Goal: Task Accomplishment & Management: Complete application form

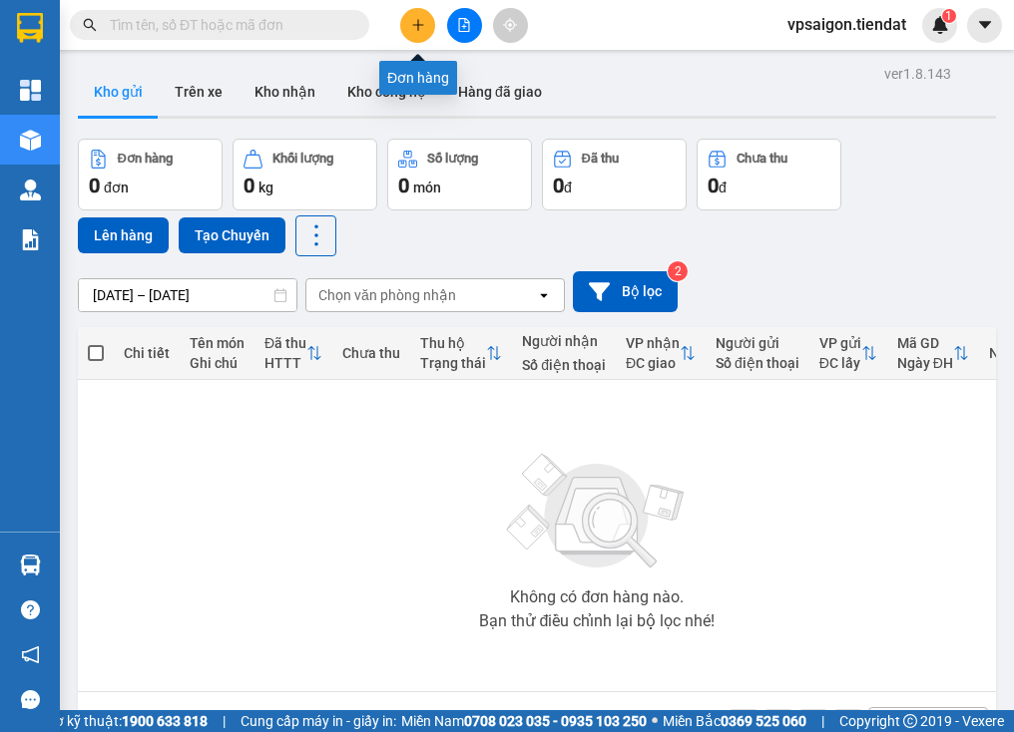
click at [417, 25] on icon "plus" at bounding box center [417, 24] width 1 height 11
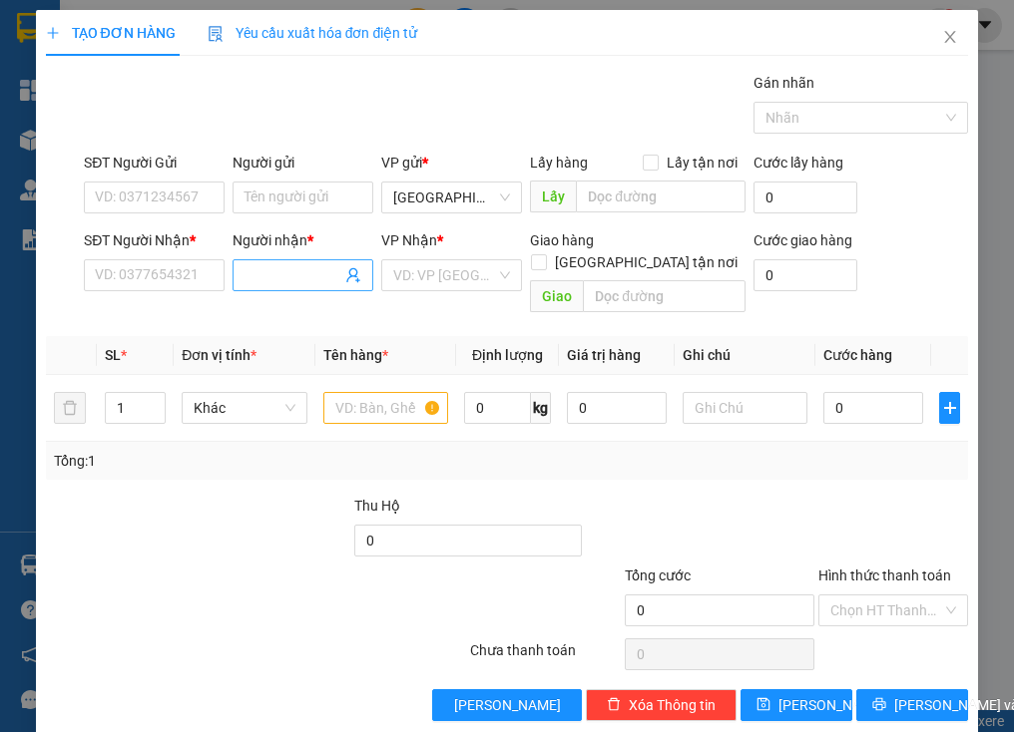
click at [308, 268] on input "Người nhận *" at bounding box center [292, 275] width 97 height 22
type input "[DEMOGRAPHIC_DATA]"
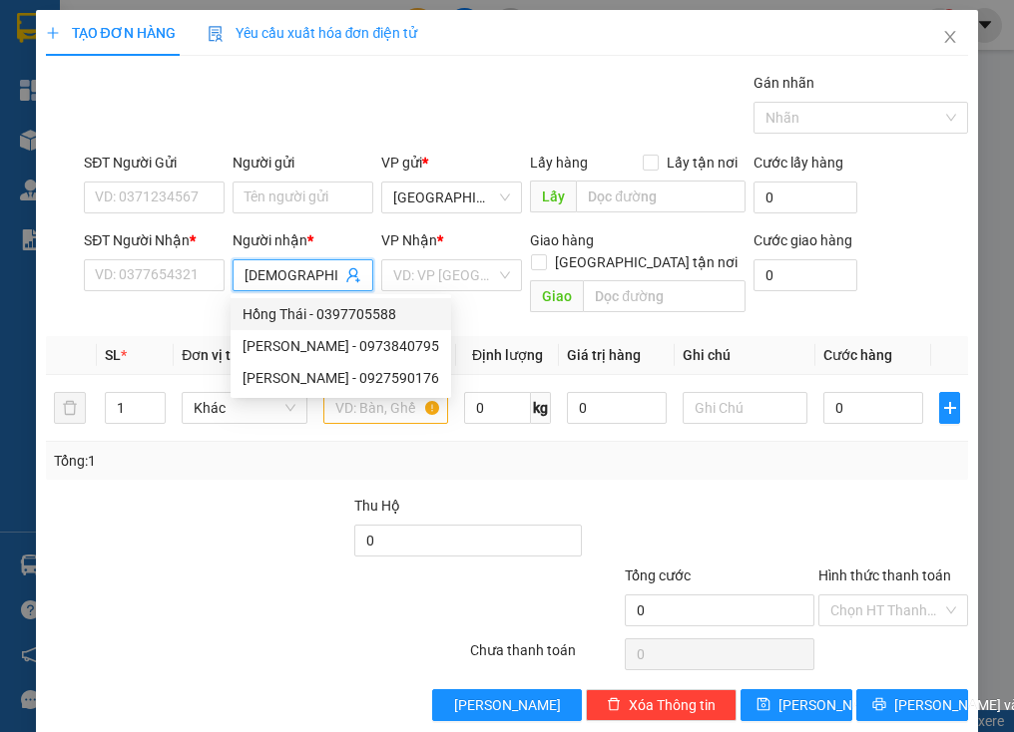
click at [360, 313] on div "Hồng Thái - 0397705588" at bounding box center [340, 314] width 197 height 22
type input "0397705588"
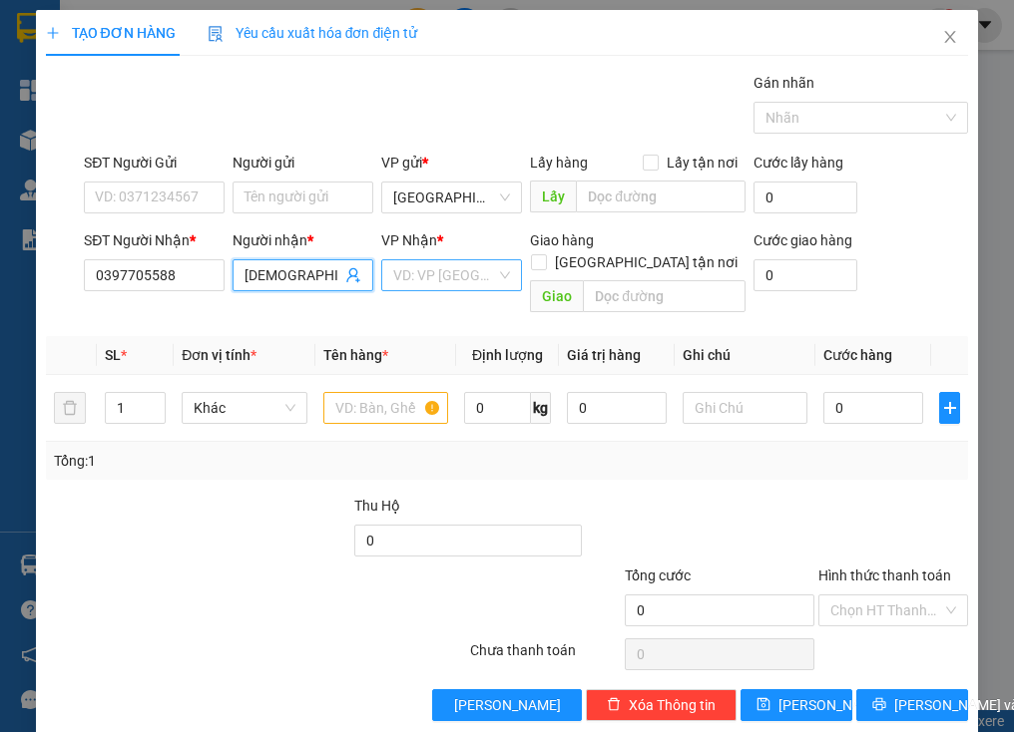
type input "[DEMOGRAPHIC_DATA][PERSON_NAME]"
click at [463, 276] on input "search" at bounding box center [444, 275] width 103 height 30
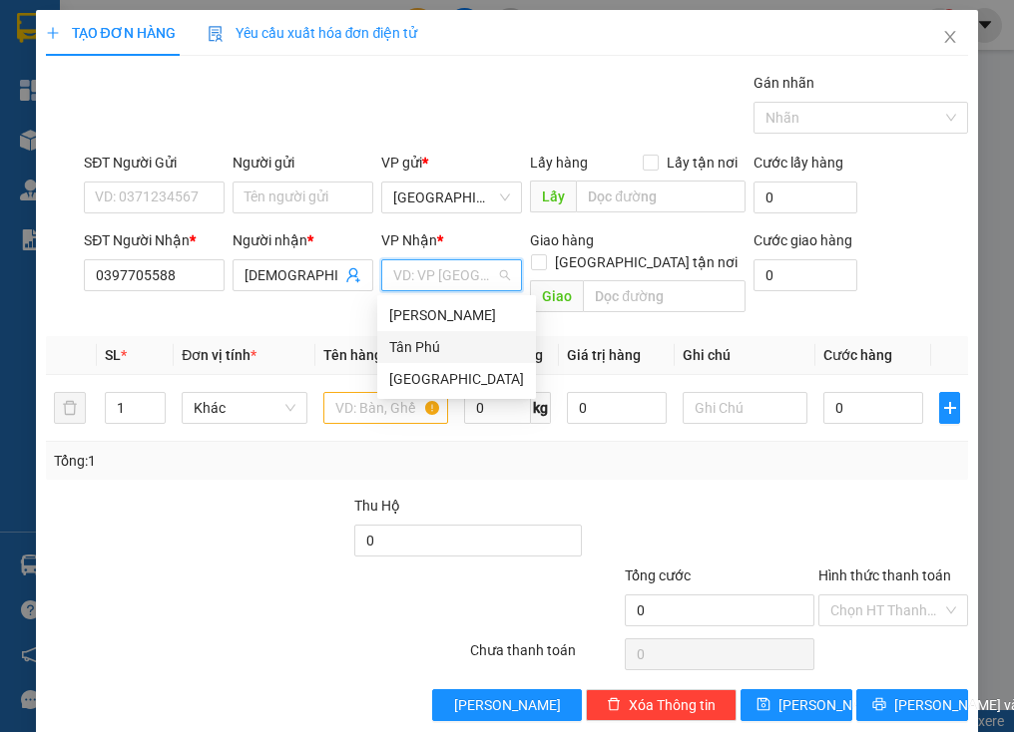
click at [449, 346] on div "Tân Phú" at bounding box center [456, 347] width 135 height 22
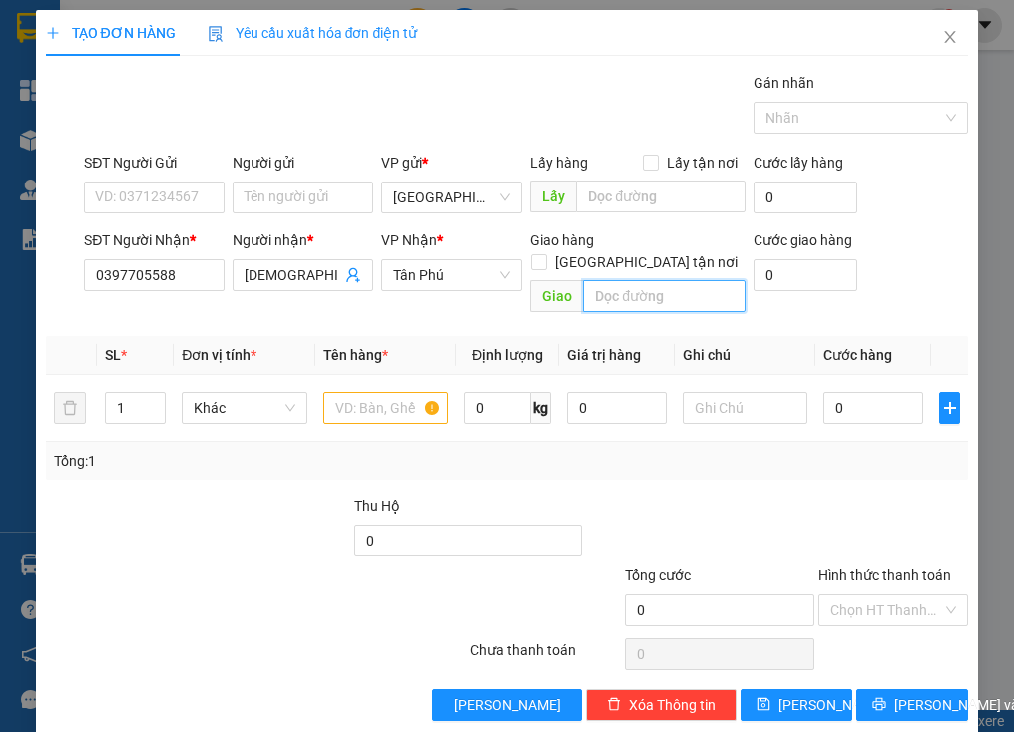
click at [614, 280] on input "text" at bounding box center [664, 296] width 163 height 32
click at [616, 280] on input "phú k" at bounding box center [664, 296] width 163 height 32
click at [618, 280] on input "phk" at bounding box center [664, 296] width 163 height 32
type input "phú long"
click at [120, 393] on input "1" at bounding box center [135, 408] width 59 height 30
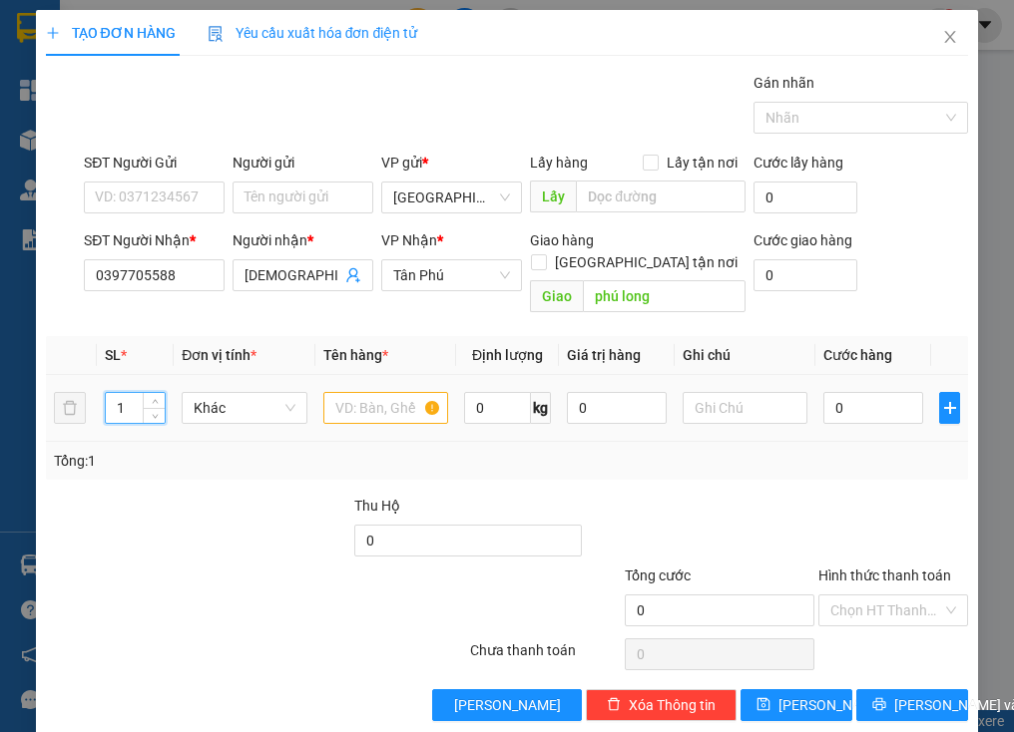
type input "2"
click at [370, 392] on input "text" at bounding box center [385, 408] width 125 height 32
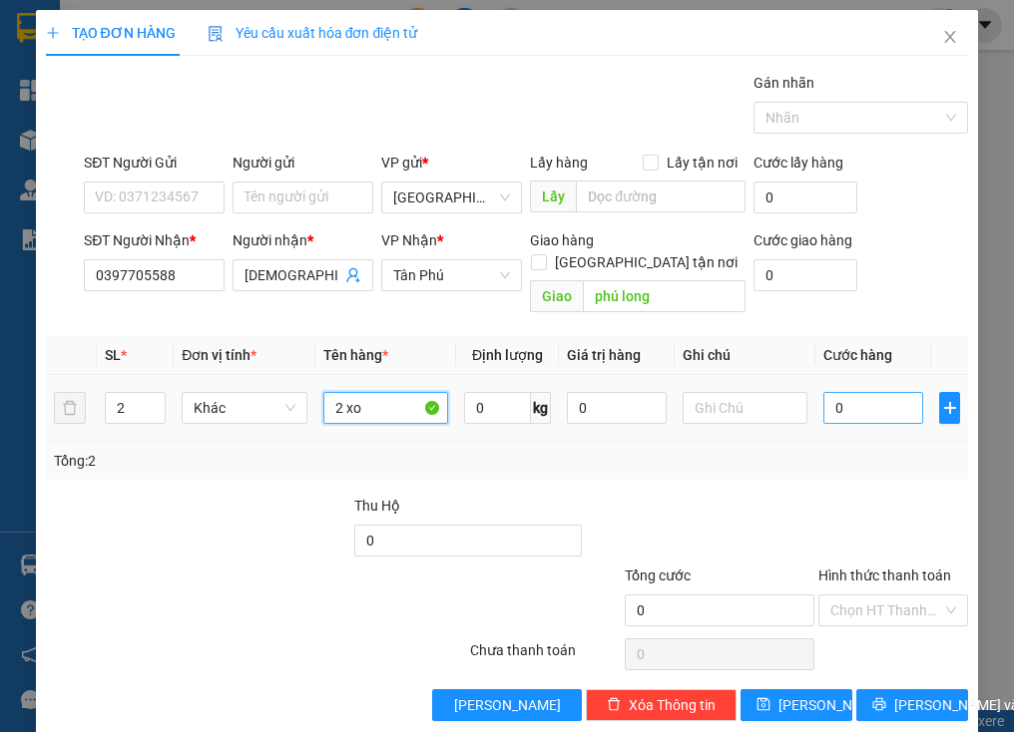
type input "2 xo"
click at [853, 393] on input "0" at bounding box center [873, 408] width 100 height 32
type input "6"
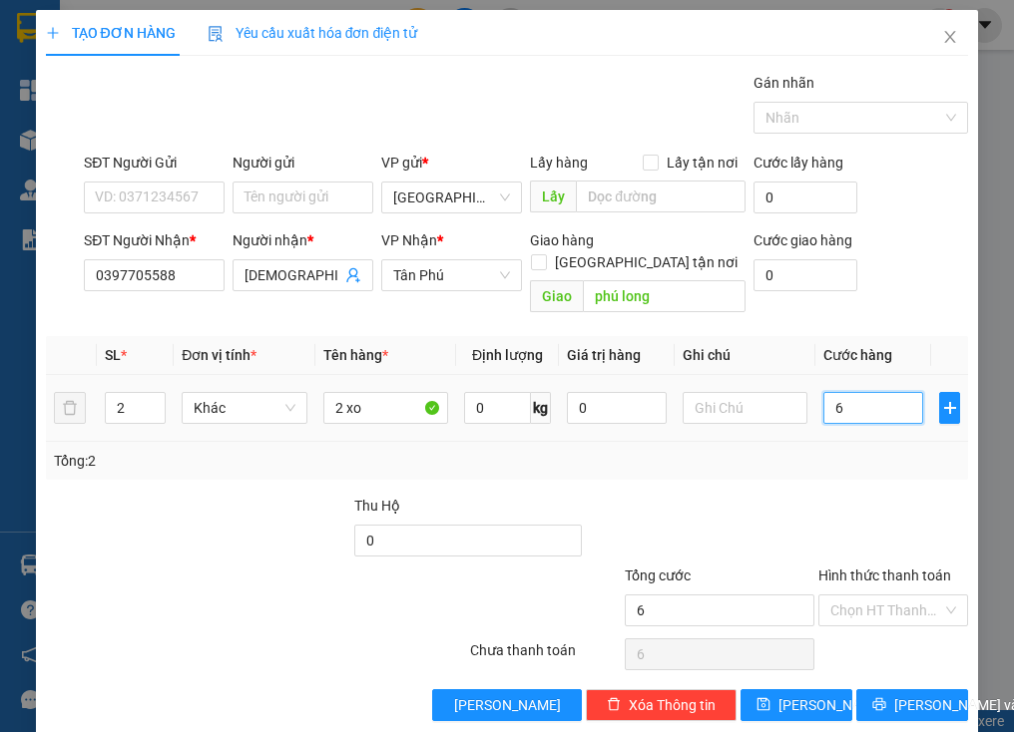
type input "60"
type input "60.000"
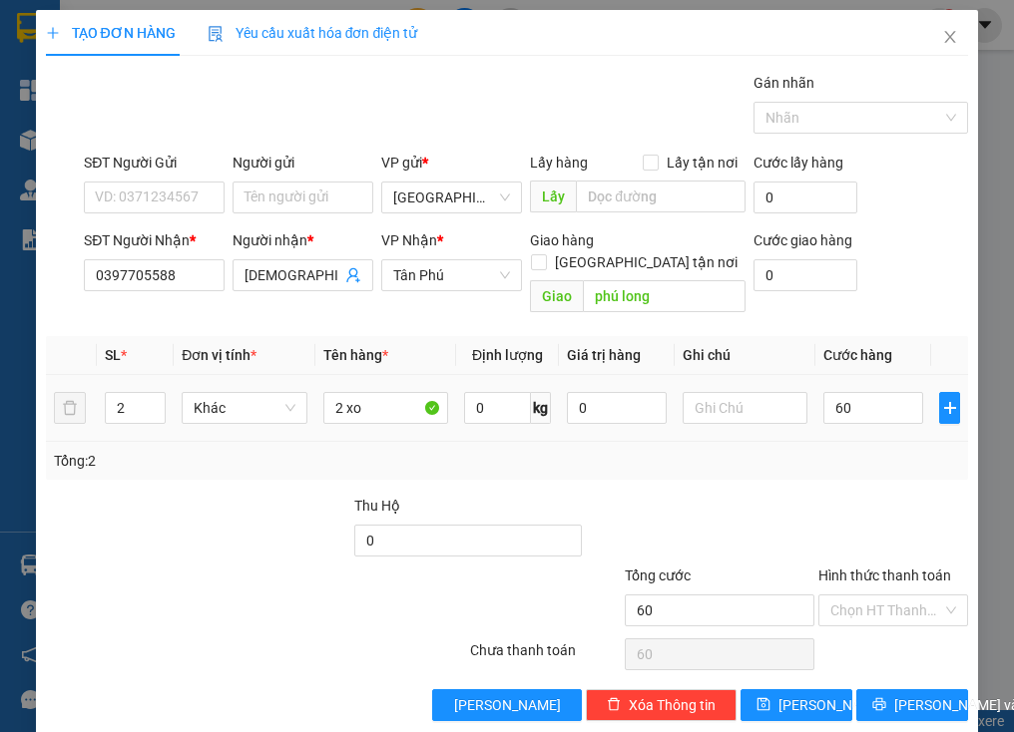
type input "60.000"
click at [868, 402] on div "60.000" at bounding box center [873, 408] width 100 height 40
click at [901, 694] on span "[PERSON_NAME] và In" at bounding box center [964, 705] width 140 height 22
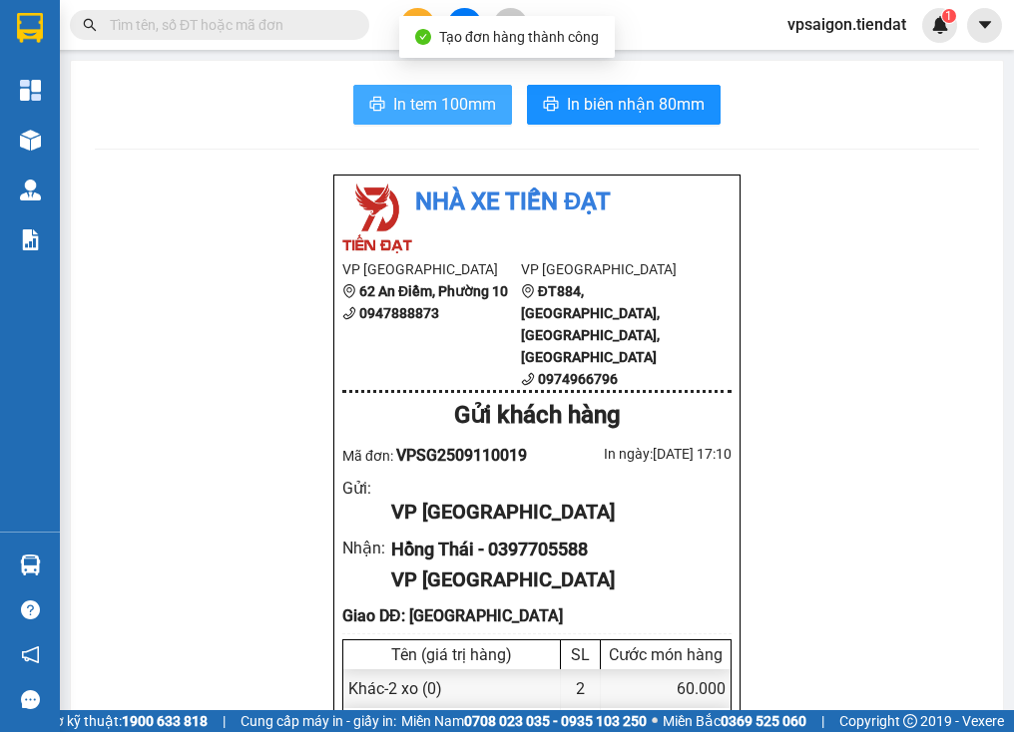
click at [448, 104] on span "In tem 100mm" at bounding box center [444, 104] width 103 height 25
